Goal: Find specific fact: Find specific page/section

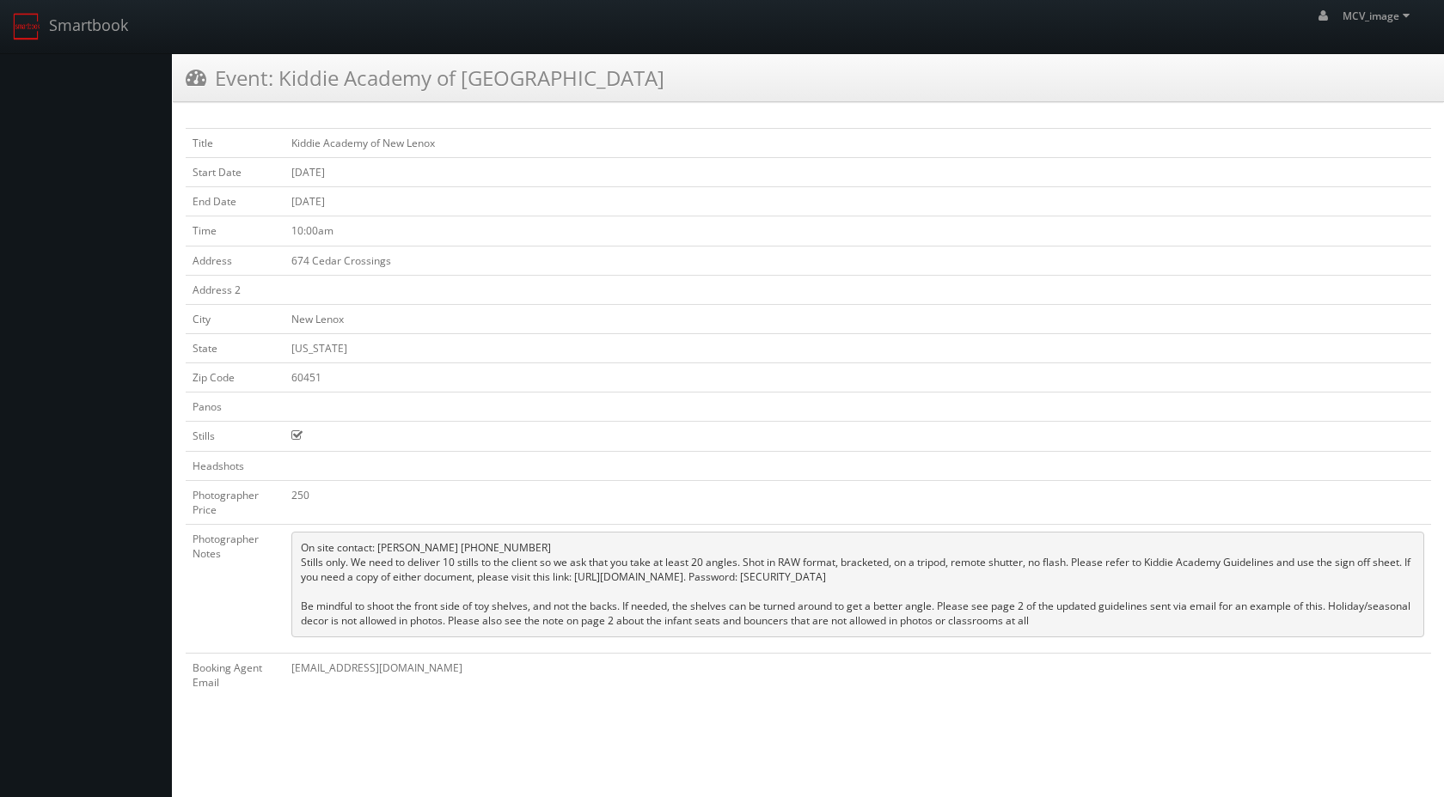
click at [322, 143] on td "Kiddie Academy of New Lenox" at bounding box center [857, 143] width 1146 height 29
copy tbody "Kiddie Academy of New Lenox"
click at [334, 259] on td "674 Cedar Crossings" at bounding box center [857, 260] width 1146 height 29
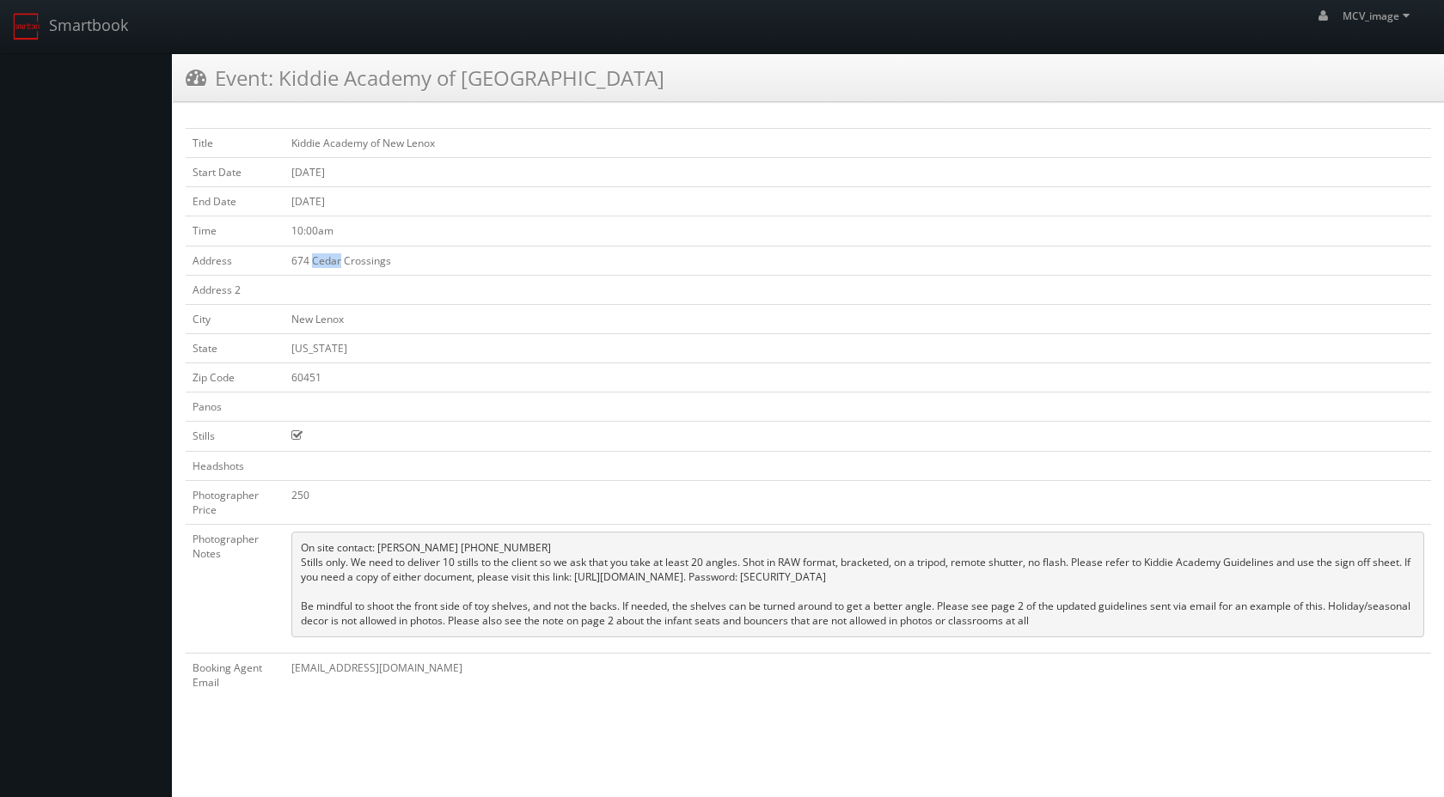
click at [334, 259] on td "674 Cedar Crossings" at bounding box center [857, 260] width 1146 height 29
copy tbody "674 Cedar Crossings"
click at [514, 331] on td "New Lenox" at bounding box center [857, 318] width 1146 height 29
click at [80, 27] on link "Smartbook" at bounding box center [70, 26] width 141 height 53
